Goal: Transaction & Acquisition: Purchase product/service

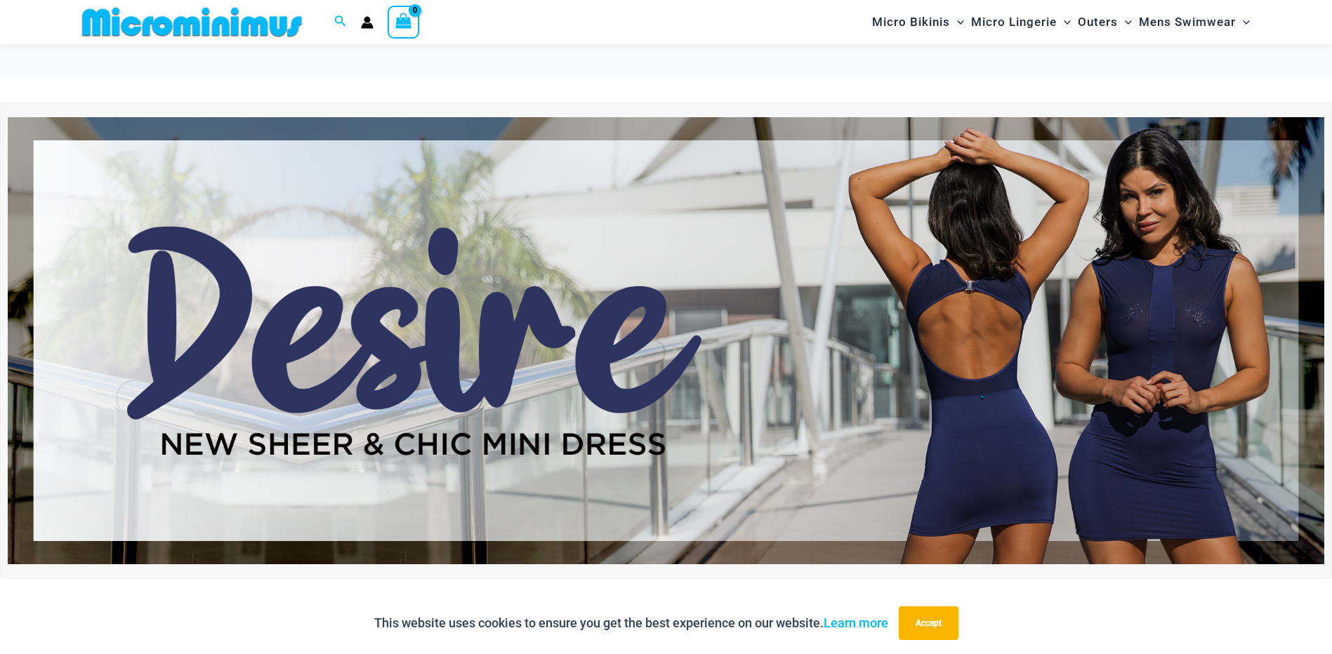
scroll to position [70, 0]
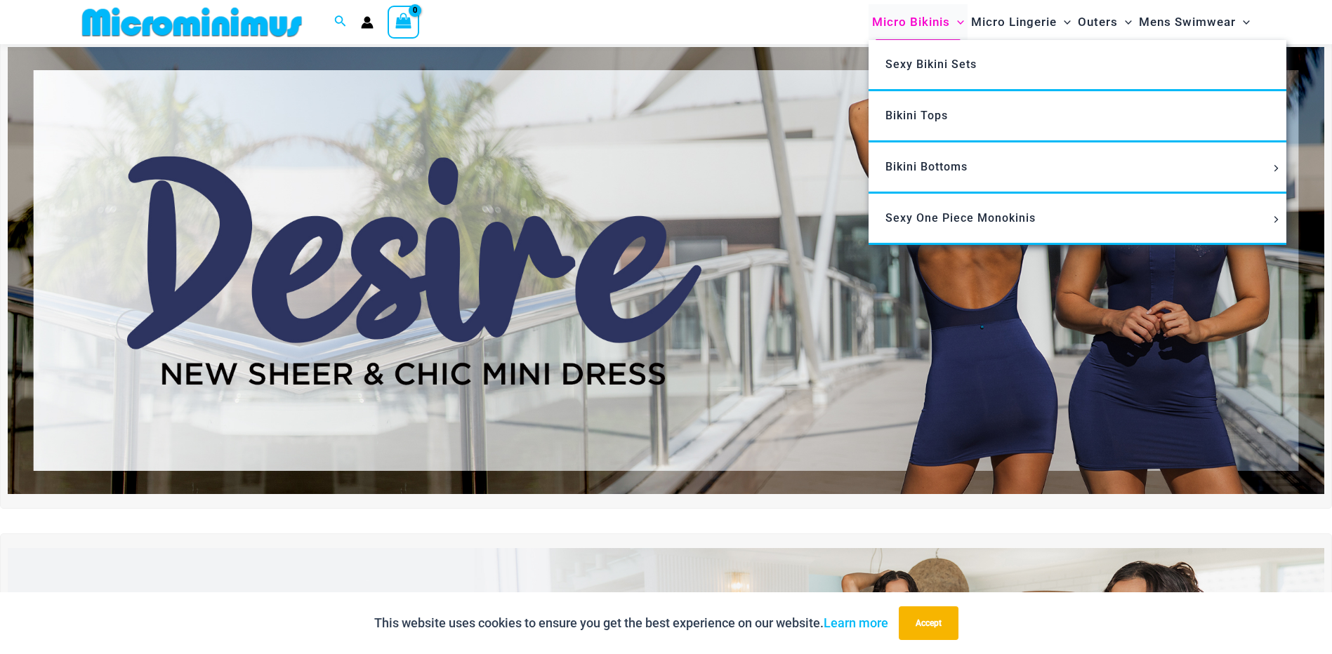
click at [915, 20] on span "Micro Bikinis" at bounding box center [911, 22] width 78 height 36
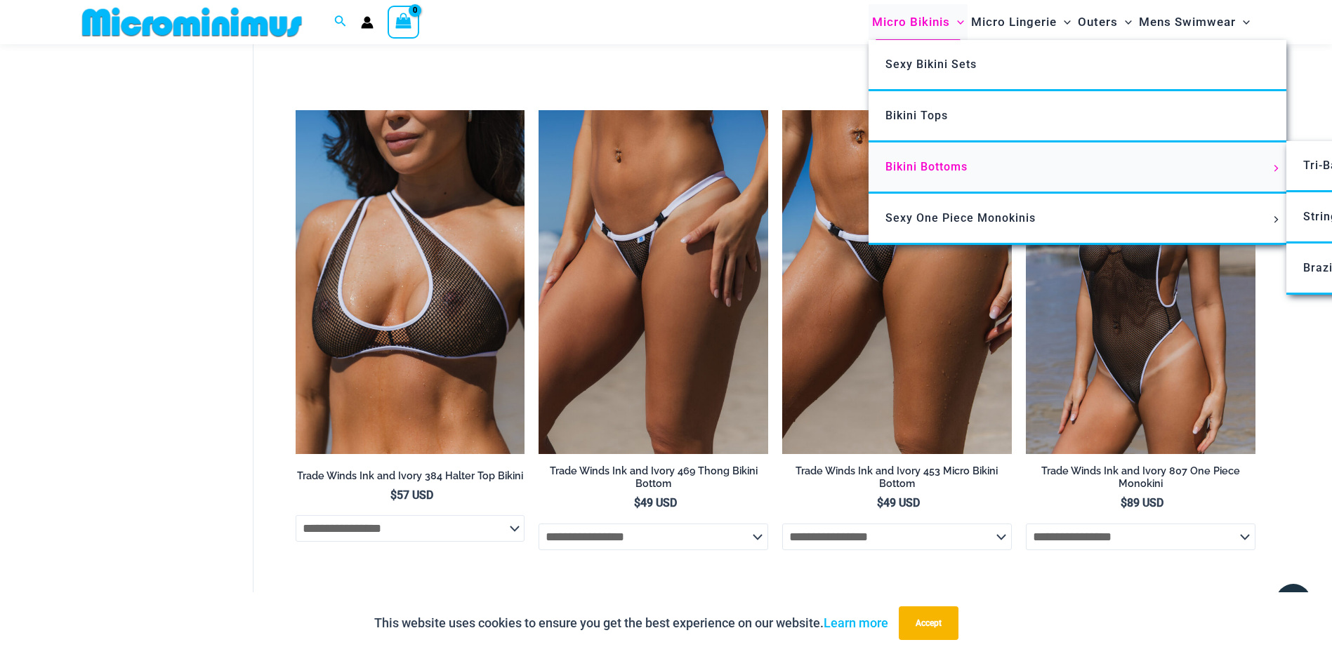
scroll to position [900, 0]
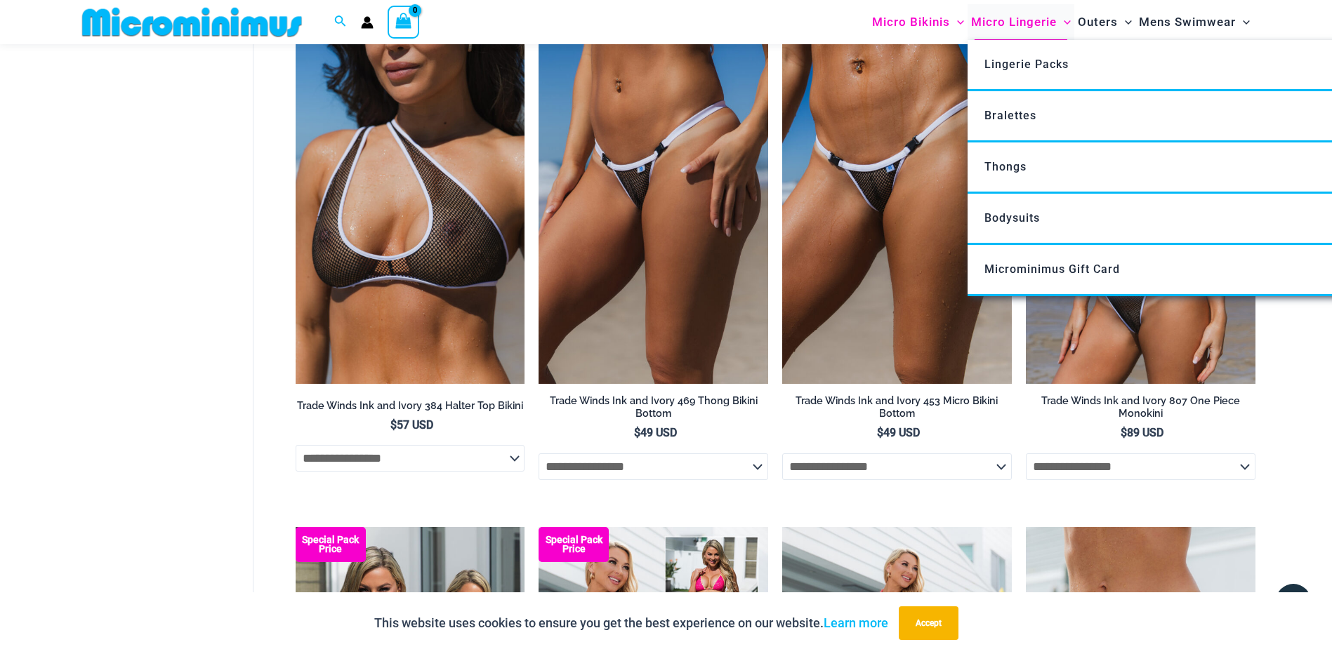
click at [997, 26] on span "Micro Lingerie" at bounding box center [1014, 22] width 86 height 36
